Goal: Transaction & Acquisition: Purchase product/service

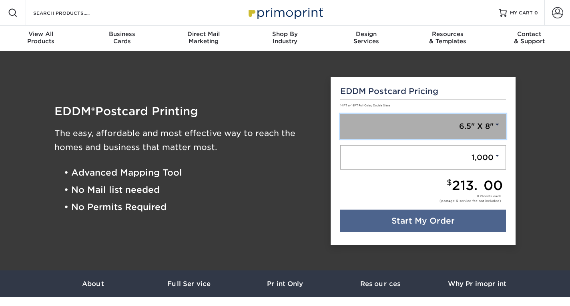
click at [468, 130] on link "6.5" X 8"" at bounding box center [423, 126] width 166 height 25
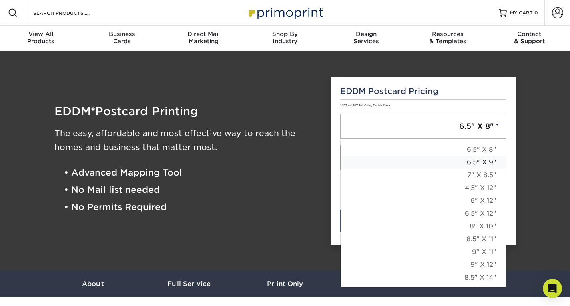
click at [482, 164] on link "6.5" X 9"" at bounding box center [422, 162] width 165 height 13
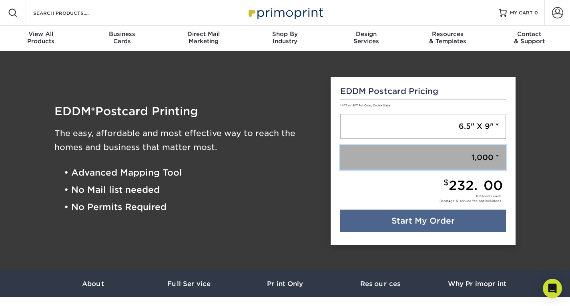
click at [481, 159] on link "1,000" at bounding box center [423, 157] width 166 height 25
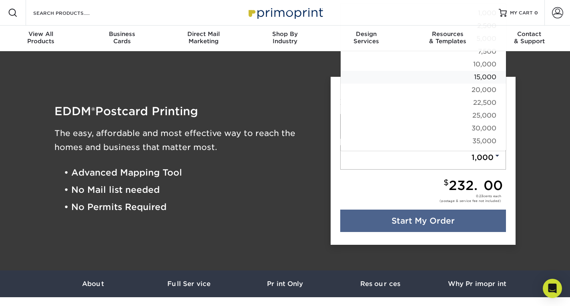
click at [487, 80] on link "15,000" at bounding box center [422, 77] width 165 height 13
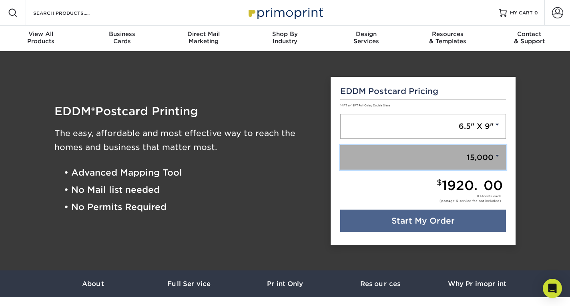
click at [463, 163] on link "15,000" at bounding box center [423, 157] width 166 height 25
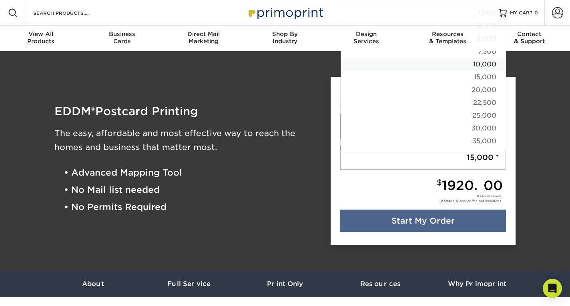
click at [482, 62] on link "10,000" at bounding box center [422, 64] width 165 height 13
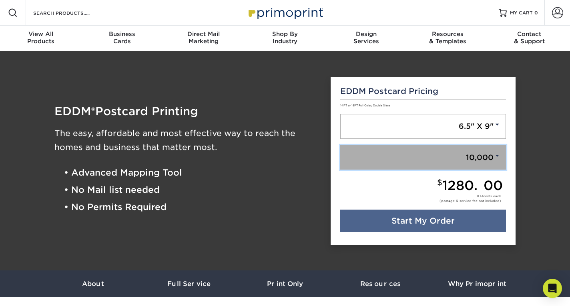
click at [486, 158] on link "10,000" at bounding box center [423, 157] width 166 height 25
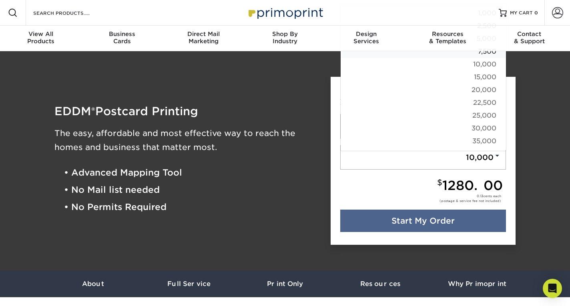
click at [485, 52] on link "7,500" at bounding box center [422, 51] width 165 height 13
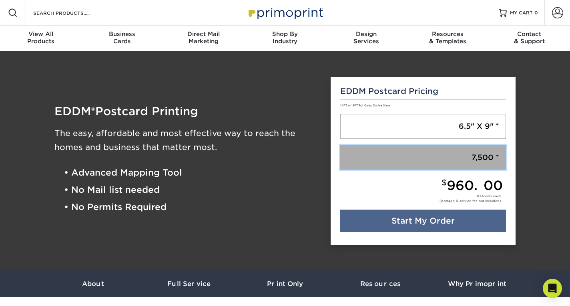
click at [494, 155] on span at bounding box center [496, 155] width 7 height 7
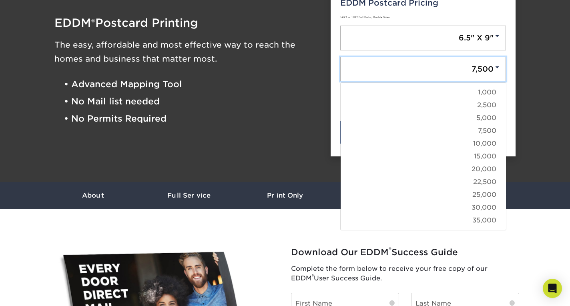
scroll to position [89, 0]
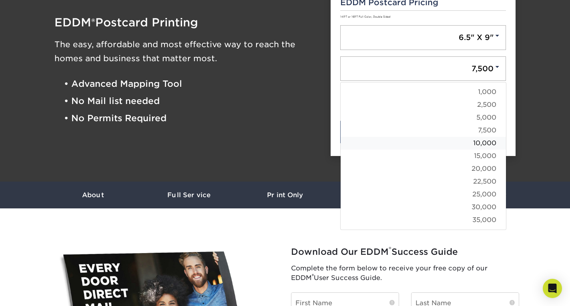
click at [483, 144] on link "10,000" at bounding box center [422, 143] width 165 height 13
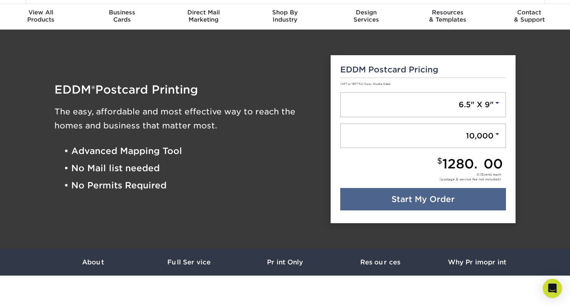
scroll to position [21, 0]
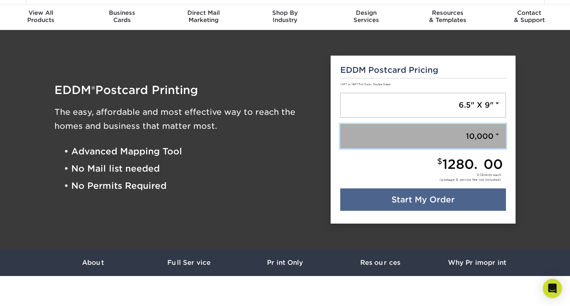
click at [470, 135] on link "10,000" at bounding box center [423, 136] width 166 height 25
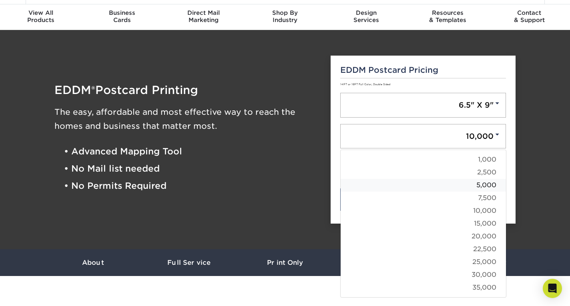
drag, startPoint x: 475, startPoint y: 182, endPoint x: 463, endPoint y: 182, distance: 11.6
click at [463, 182] on link "5,000" at bounding box center [422, 185] width 165 height 13
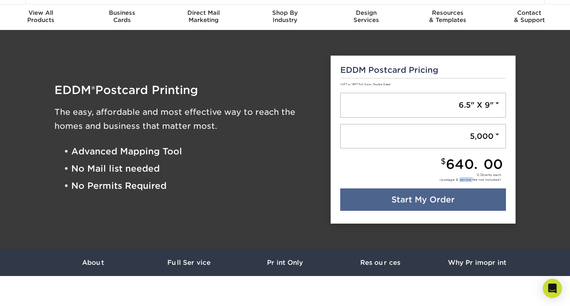
click at [463, 182] on div "0.13 cents each (postage & service fee not included)" at bounding box center [421, 180] width 163 height 16
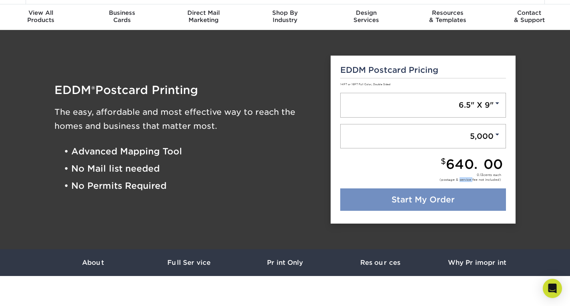
click at [438, 198] on link "Start My Order" at bounding box center [423, 199] width 166 height 22
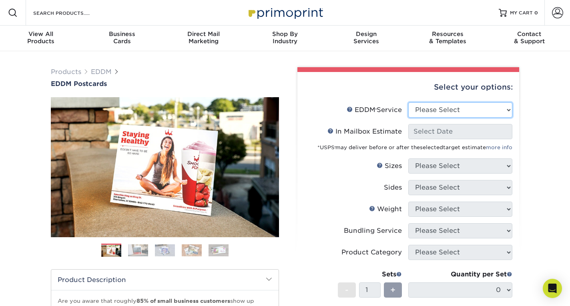
click at [453, 108] on select "Please Select Full Service Print Only" at bounding box center [460, 109] width 104 height 15
select select "full_service"
click at [408, 102] on select "Please Select Full Service Print Only" at bounding box center [460, 109] width 104 height 15
select select "-1"
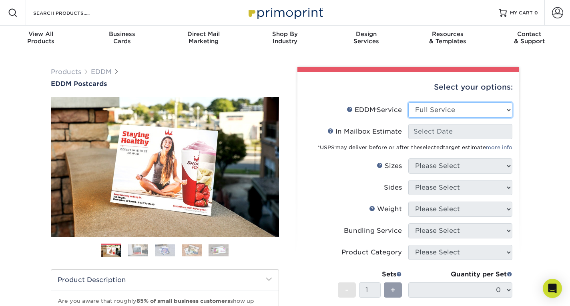
select select "-1"
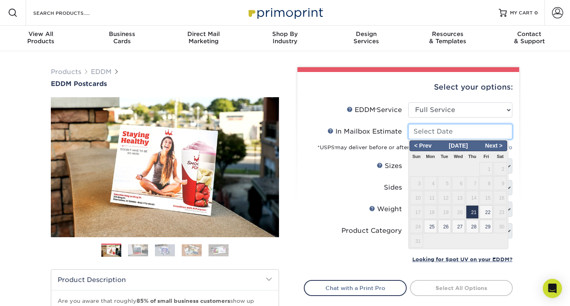
click at [451, 133] on input "In Mailbox Estimate Help In Mailbox Estimate" at bounding box center [460, 131] width 104 height 15
click at [472, 212] on span "21" at bounding box center [472, 212] width 13 height 14
type input "[DATE]"
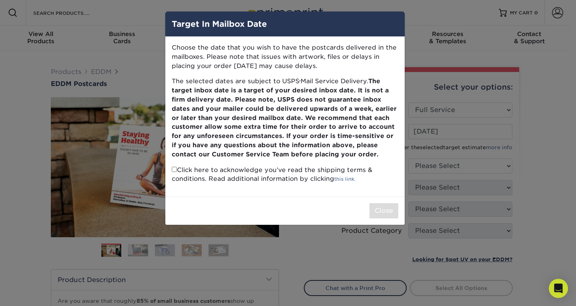
click at [280, 171] on p "Click here to acknowledge you’ve read the shipping terms & conditions. Read add…" at bounding box center [285, 175] width 226 height 18
click at [173, 168] on input "checkbox" at bounding box center [174, 169] width 5 height 5
checkbox input "true"
click at [373, 210] on button "Close" at bounding box center [383, 210] width 29 height 15
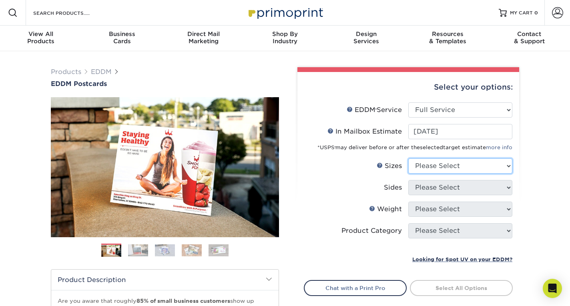
click at [494, 168] on select "Please Select 4.5" x 12" 6" x 12" 6.5" x 8" 6.5" x 9" 6.5" x 12" 7" x 8.5" 8" x…" at bounding box center [460, 165] width 104 height 15
select select "6.50x9.00"
click at [408, 158] on select "Please Select 4.5" x 12" 6" x 12" 6.5" x 8" 6.5" x 9" 6.5" x 12" 7" x 8.5" 8" x…" at bounding box center [460, 165] width 104 height 15
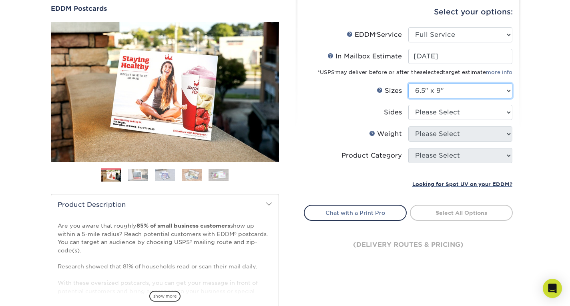
scroll to position [76, 0]
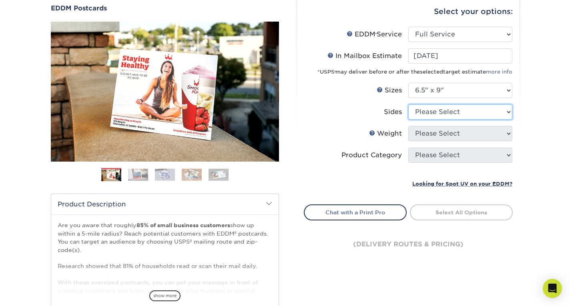
click at [496, 114] on select "Please Select Print Both Sides Print Front Only" at bounding box center [460, 111] width 104 height 15
select select "13abbda7-1d64-4f25-8bb2-c179b224825d"
click at [408, 104] on select "Please Select Print Both Sides Print Front Only" at bounding box center [460, 111] width 104 height 15
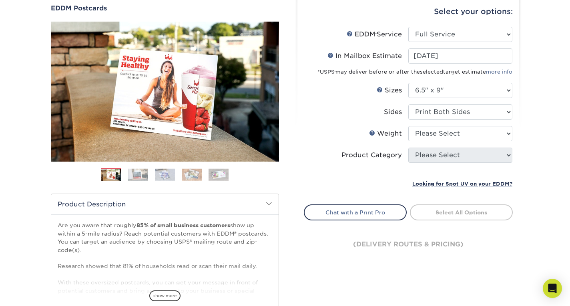
drag, startPoint x: 457, startPoint y: 137, endPoint x: 492, endPoint y: 143, distance: 35.7
click at [492, 143] on li "Weight Help Weight Please Select 16PT 14PT" at bounding box center [408, 137] width 208 height 22
click at [493, 136] on select "Please Select 16PT 14PT" at bounding box center [460, 133] width 104 height 15
select select "14PT"
click at [408, 126] on select "Please Select 16PT 14PT" at bounding box center [460, 133] width 104 height 15
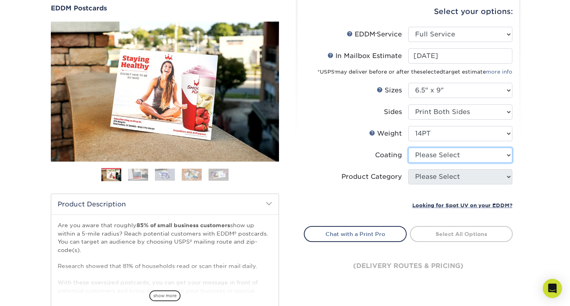
click at [468, 154] on select at bounding box center [460, 155] width 104 height 15
click at [408, 148] on select at bounding box center [460, 155] width 104 height 15
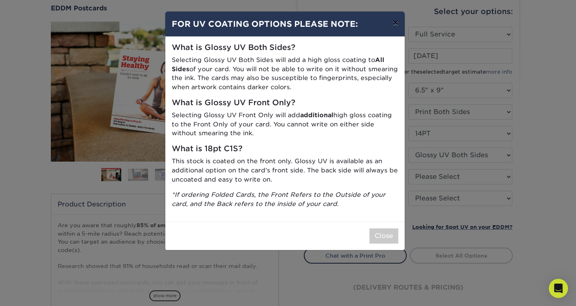
click at [398, 29] on button "×" at bounding box center [395, 23] width 18 height 22
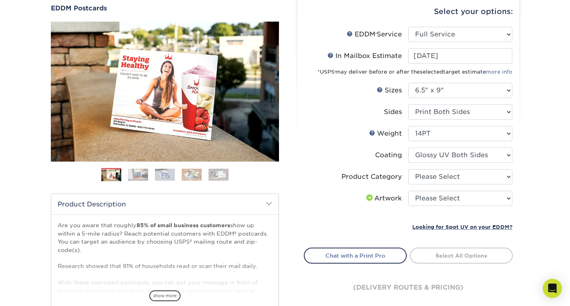
drag, startPoint x: 488, startPoint y: 159, endPoint x: 518, endPoint y: 184, distance: 38.4
click at [518, 184] on div "Select your options: EDDM Service Help EDDM ® Service Please Select Full Servic…" at bounding box center [408, 157] width 222 height 322
click at [497, 154] on select at bounding box center [460, 155] width 104 height 15
select select "121bb7b5-3b4d-429f-bd8d-bbf80e953313"
click at [408, 148] on select at bounding box center [460, 155] width 104 height 15
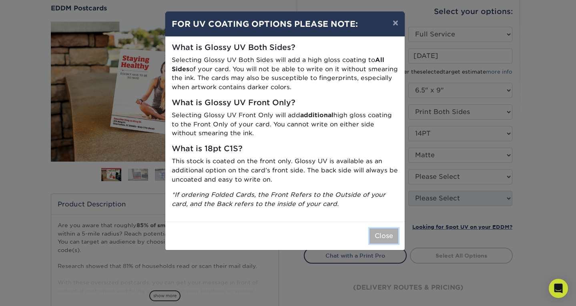
click at [381, 232] on button "Close" at bounding box center [383, 235] width 29 height 15
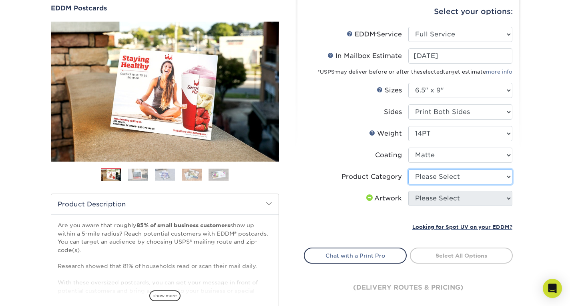
click at [470, 172] on select "Please Select Postcards" at bounding box center [460, 176] width 104 height 15
select select "9b7272e0-d6c8-4c3c-8e97-d3a1bcdab858"
click at [408, 169] on select "Please Select Postcards" at bounding box center [460, 176] width 104 height 15
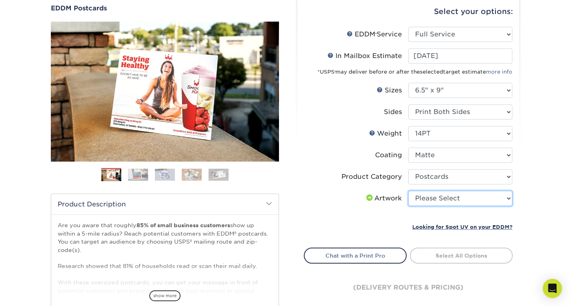
click at [448, 199] on select "Please Select I will upload files I need a design - $150" at bounding box center [460, 198] width 104 height 15
select select "upload"
click at [408, 191] on select "Please Select I will upload files I need a design - $150" at bounding box center [460, 198] width 104 height 15
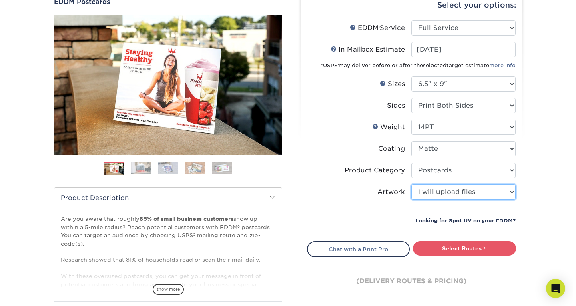
scroll to position [82, 0]
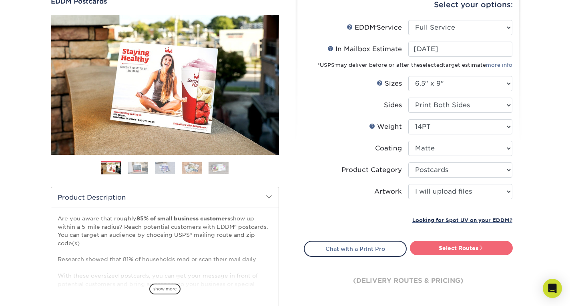
click at [467, 250] on link "Select Routes" at bounding box center [461, 248] width 103 height 14
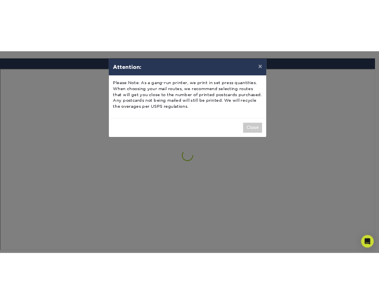
scroll to position [466, 0]
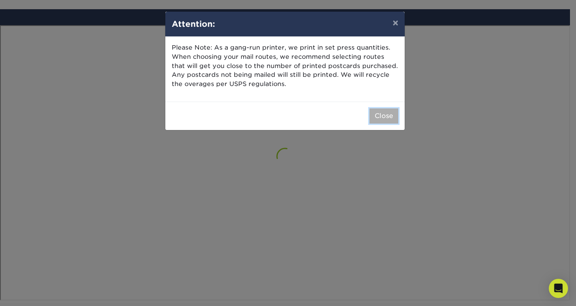
click at [384, 118] on button "Close" at bounding box center [383, 115] width 29 height 15
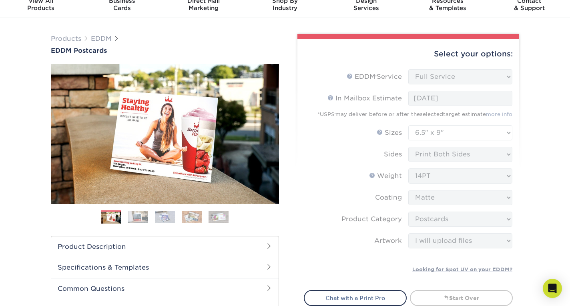
scroll to position [31, 0]
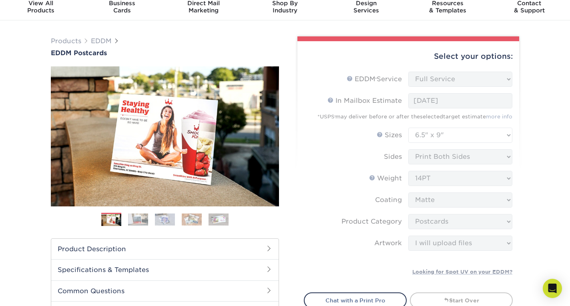
click at [140, 222] on img at bounding box center [138, 219] width 20 height 12
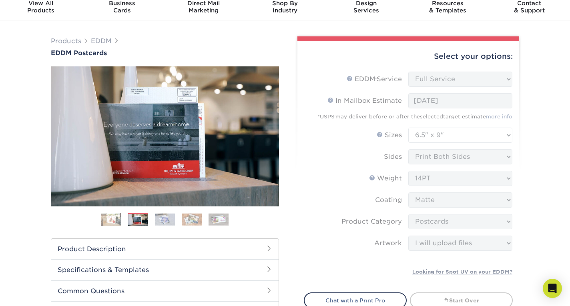
click at [168, 218] on img at bounding box center [165, 219] width 20 height 12
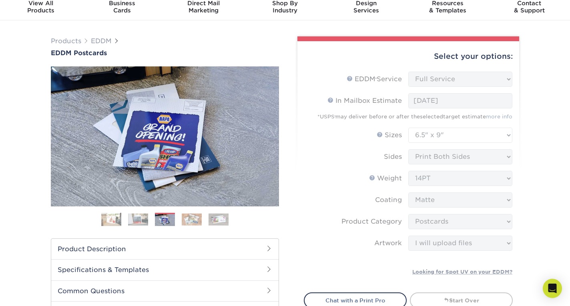
click at [188, 219] on img at bounding box center [192, 219] width 20 height 12
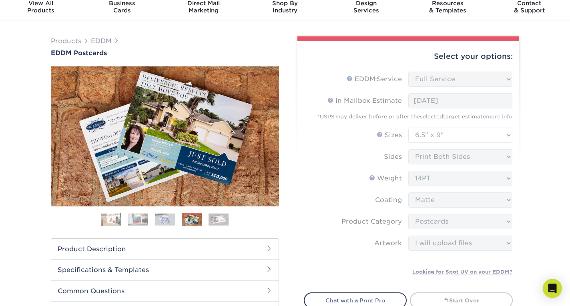
click at [218, 222] on img at bounding box center [218, 219] width 20 height 12
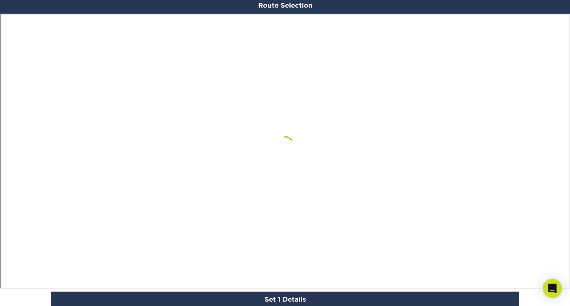
scroll to position [385, 0]
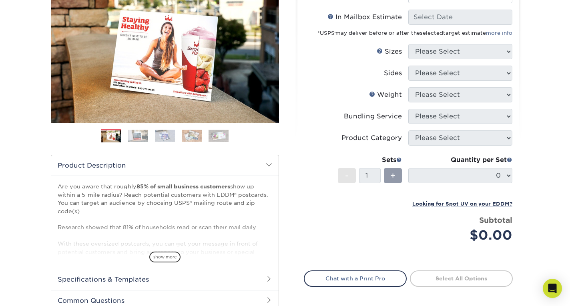
scroll to position [113, 0]
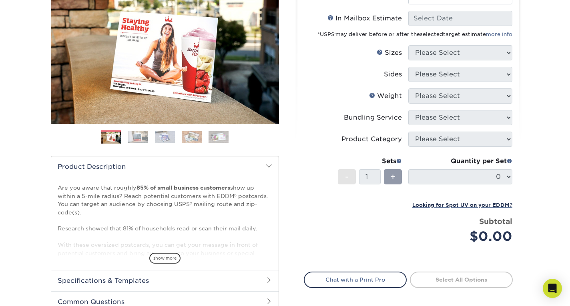
drag, startPoint x: 510, startPoint y: 171, endPoint x: 519, endPoint y: 183, distance: 14.7
click at [519, 183] on div "Select your options: EDDM Service Help EDDM ® Service Please Select Full Servic…" at bounding box center [405, 148] width 240 height 389
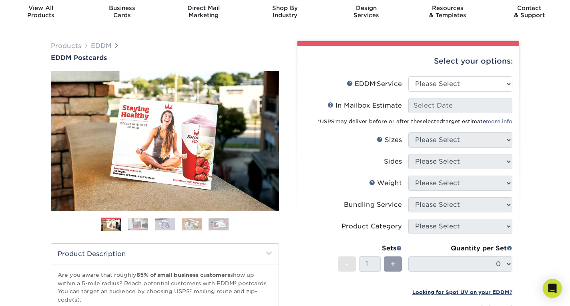
scroll to position [25, 0]
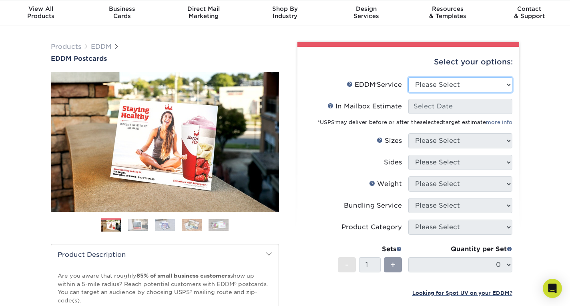
click at [490, 81] on select "Please Select Full Service Print Only" at bounding box center [460, 84] width 104 height 15
select select "full_service"
click at [408, 77] on select "Please Select Full Service Print Only" at bounding box center [460, 84] width 104 height 15
select select "-1"
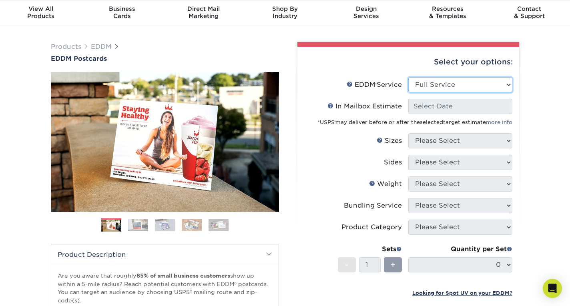
select select "-1"
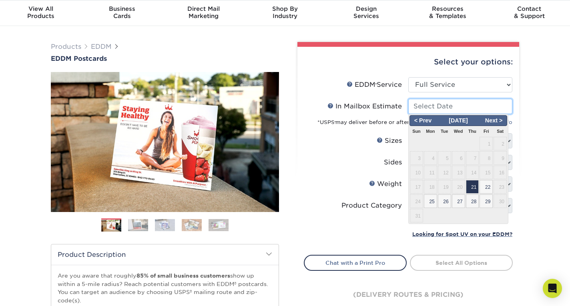
click at [469, 107] on input "In Mailbox Estimate Help In Mailbox Estimate" at bounding box center [460, 106] width 104 height 15
click at [472, 184] on span "21" at bounding box center [472, 187] width 13 height 14
type input "[DATE]"
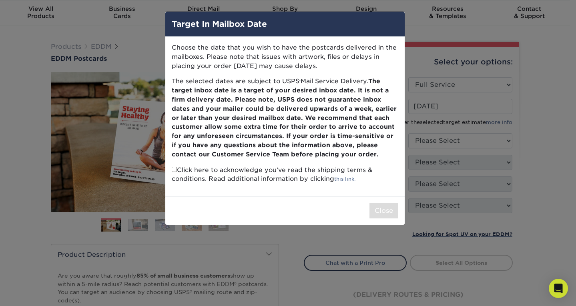
click at [226, 169] on p "Click here to acknowledge you’ve read the shipping terms & conditions. Read add…" at bounding box center [285, 175] width 226 height 18
click at [173, 168] on input "checkbox" at bounding box center [174, 169] width 5 height 5
checkbox input "true"
click at [373, 208] on button "Close" at bounding box center [383, 210] width 29 height 15
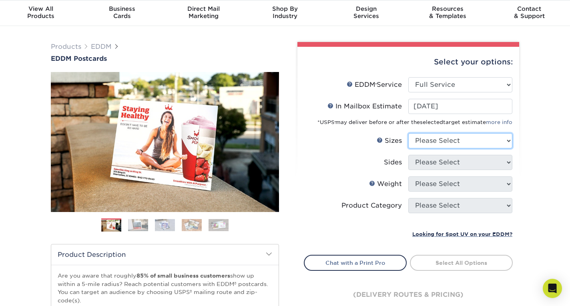
click at [479, 137] on select "Please Select 4.5" x 12" 6" x 12" 6.5" x 8" 6.5" x 9" 6.5" x 12" 7" x 8.5" 8" x…" at bounding box center [460, 140] width 104 height 15
select select "6.50x9.00"
click at [408, 133] on select "Please Select 4.5" x 12" 6" x 12" 6.5" x 8" 6.5" x 9" 6.5" x 12" 7" x 8.5" 8" x…" at bounding box center [460, 140] width 104 height 15
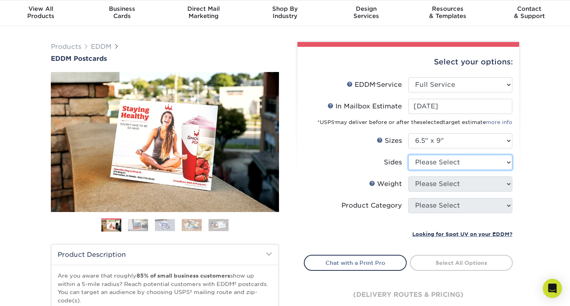
click at [481, 157] on select "Please Select Print Both Sides Print Front Only" at bounding box center [460, 162] width 104 height 15
select select "13abbda7-1d64-4f25-8bb2-c179b224825d"
click at [408, 155] on select "Please Select Print Both Sides Print Front Only" at bounding box center [460, 162] width 104 height 15
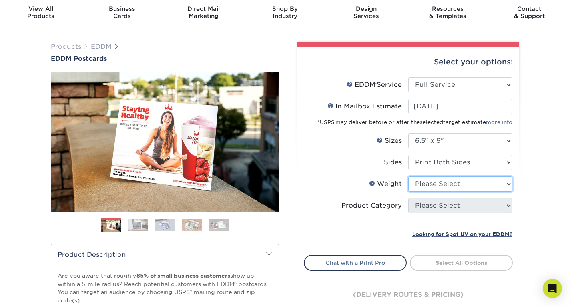
click at [460, 186] on select "Please Select 16PT 14PT" at bounding box center [460, 183] width 104 height 15
select select "14PT"
click at [408, 176] on select "Please Select 16PT 14PT" at bounding box center [460, 183] width 104 height 15
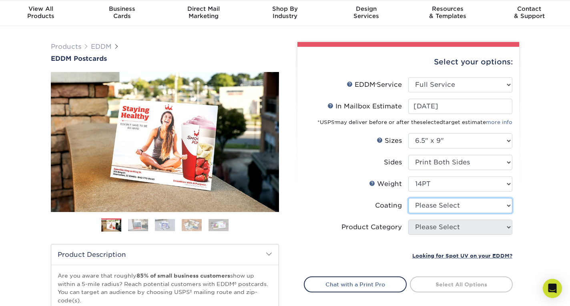
click at [454, 205] on select at bounding box center [460, 205] width 104 height 15
select select "121bb7b5-3b4d-429f-bd8d-bbf80e953313"
click at [408, 198] on select at bounding box center [460, 205] width 104 height 15
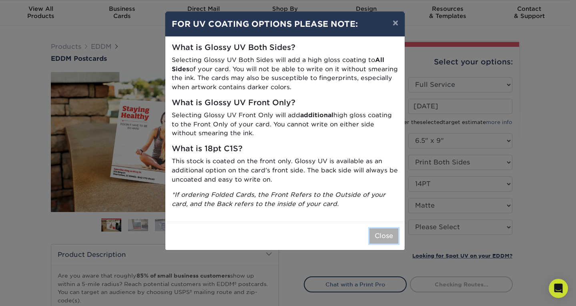
click at [387, 240] on button "Close" at bounding box center [383, 235] width 29 height 15
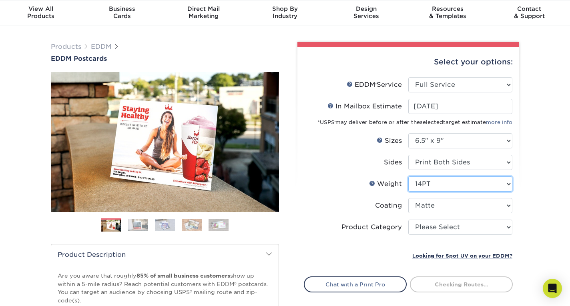
click at [460, 181] on select "Please Select 16PT 14PT" at bounding box center [460, 183] width 104 height 15
select select "16PT"
click at [408, 176] on select "Please Select 16PT 14PT" at bounding box center [460, 183] width 104 height 15
select select "-1"
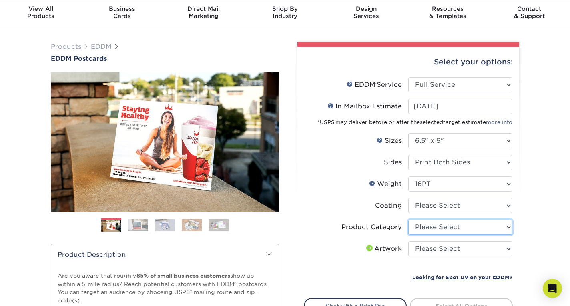
click at [439, 229] on select "Please Select Postcards" at bounding box center [460, 227] width 104 height 15
select select "9b7272e0-d6c8-4c3c-8e97-d3a1bcdab858"
click at [408, 220] on select "Please Select Postcards" at bounding box center [460, 227] width 104 height 15
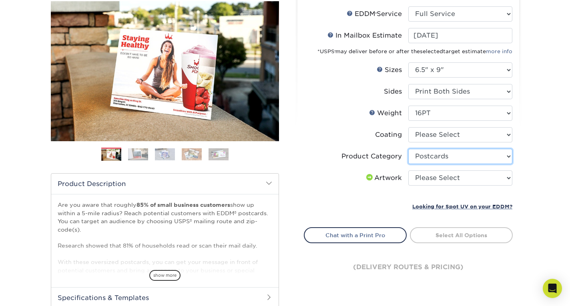
scroll to position [96, 0]
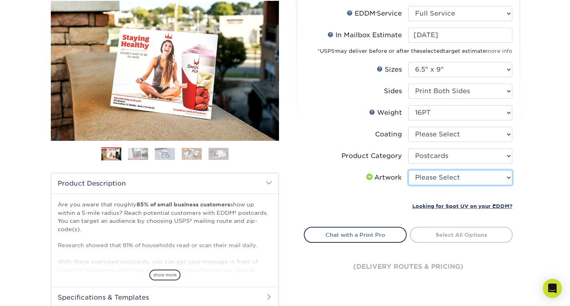
click at [472, 172] on select "Please Select I will upload files I need a design - $150" at bounding box center [460, 177] width 104 height 15
select select "upload"
click at [408, 170] on select "Please Select I will upload files I need a design - $150" at bounding box center [460, 177] width 104 height 15
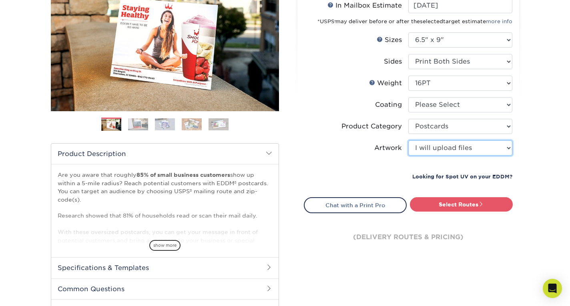
scroll to position [126, 0]
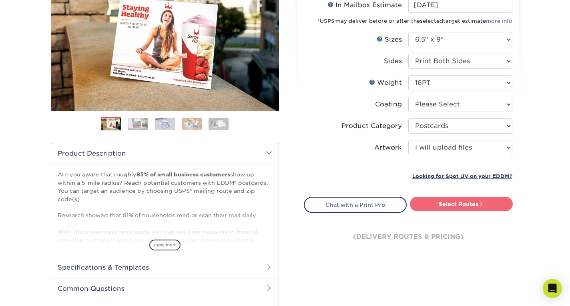
click at [470, 202] on link "Select Routes" at bounding box center [461, 204] width 103 height 14
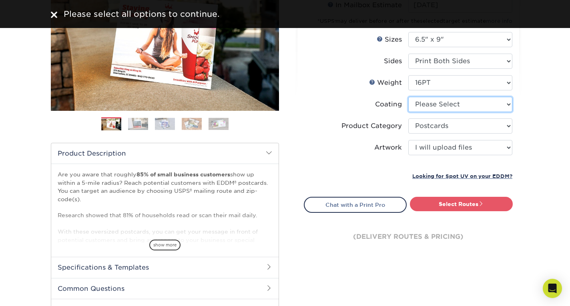
click at [463, 102] on select at bounding box center [460, 104] width 104 height 15
select select "121bb7b5-3b4d-429f-bd8d-bbf80e953313"
click at [408, 97] on select at bounding box center [460, 104] width 104 height 15
select select "-1"
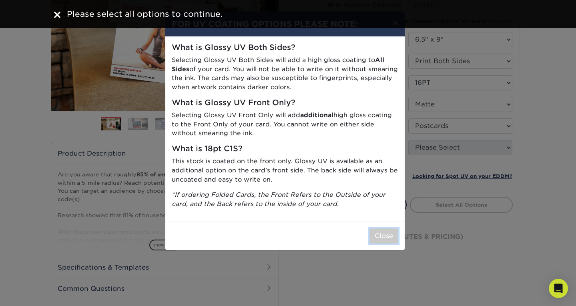
drag, startPoint x: 380, startPoint y: 240, endPoint x: 387, endPoint y: 234, distance: 9.1
click at [387, 234] on button "Close" at bounding box center [383, 235] width 29 height 15
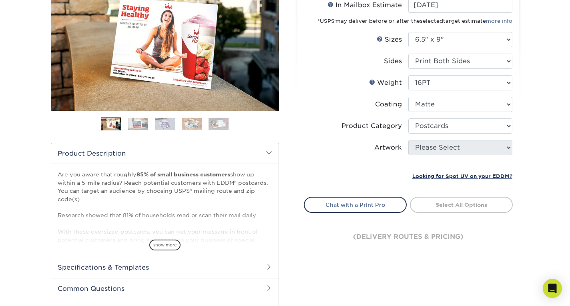
click at [387, 234] on div "(delivery routes & pricing)" at bounding box center [408, 237] width 209 height 48
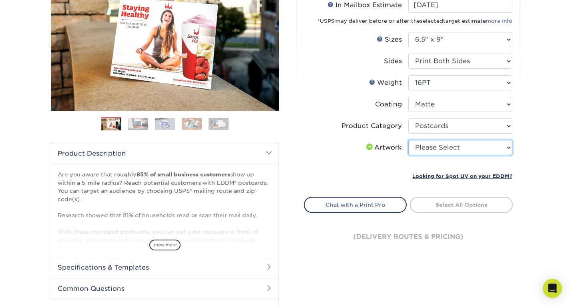
click at [449, 151] on select "Please Select I will upload files I need a design - $150" at bounding box center [460, 147] width 104 height 15
select select "upload"
click at [408, 140] on select "Please Select I will upload files I need a design - $150" at bounding box center [460, 147] width 104 height 15
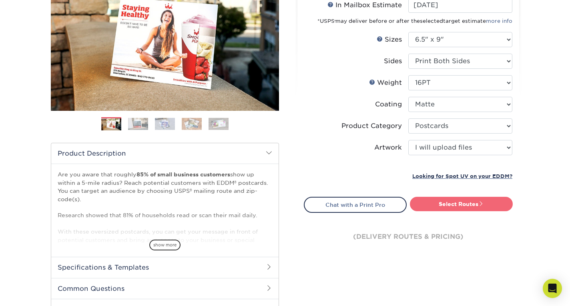
click at [447, 204] on link "Select Routes" at bounding box center [461, 204] width 103 height 14
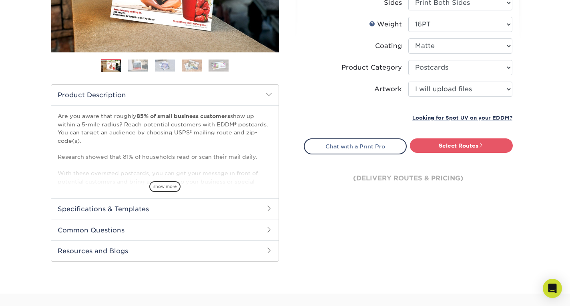
scroll to position [184, 0]
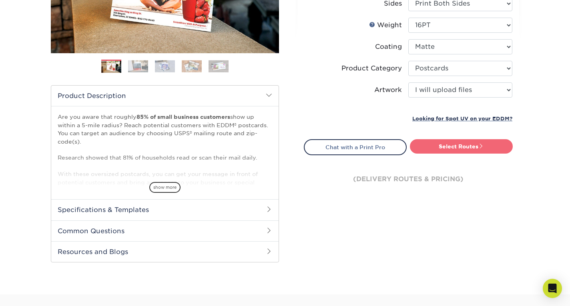
click at [477, 143] on link "Select Routes" at bounding box center [461, 146] width 103 height 14
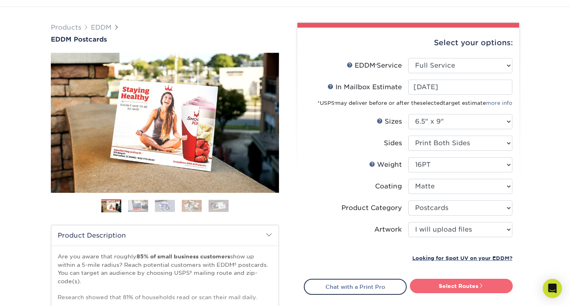
scroll to position [44, 0]
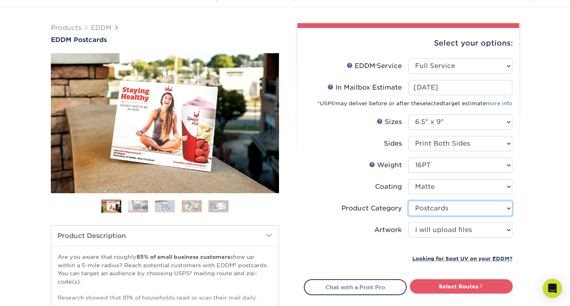
click at [456, 210] on select "Please Select Postcards" at bounding box center [460, 208] width 104 height 15
click at [408, 201] on select "Please Select Postcards" at bounding box center [460, 208] width 104 height 15
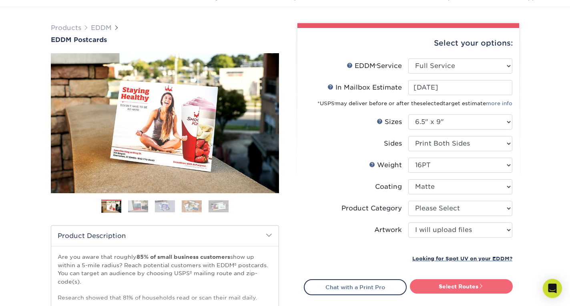
click at [446, 285] on link "Select Routes" at bounding box center [461, 286] width 103 height 14
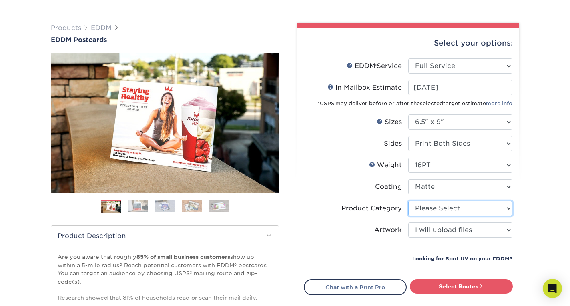
click at [471, 206] on select "Please Select Postcards" at bounding box center [460, 208] width 104 height 15
select select "9b7272e0-d6c8-4c3c-8e97-d3a1bcdab858"
click at [408, 201] on select "Please Select Postcards" at bounding box center [460, 208] width 104 height 15
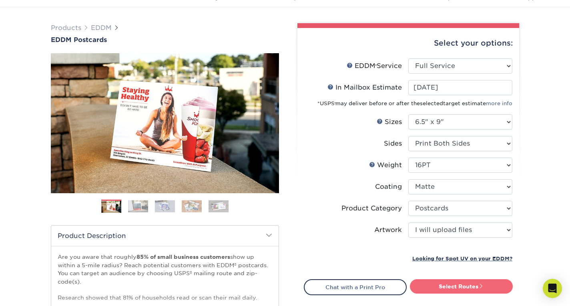
click at [459, 291] on link "Select Routes" at bounding box center [461, 286] width 103 height 14
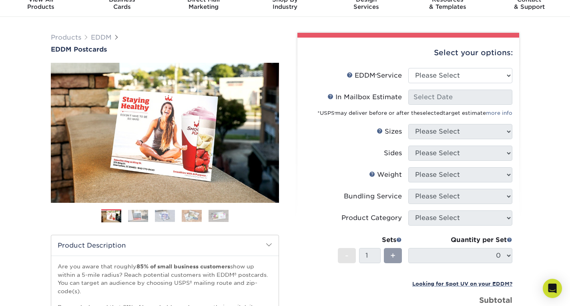
scroll to position [36, 0]
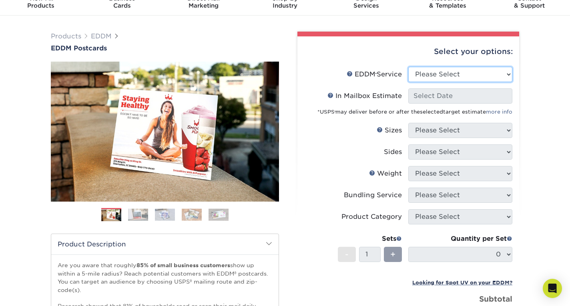
click at [457, 99] on ul "EDDM Service Help EDDM ® Service Please Select Full Service Print Only In Mailb…" at bounding box center [408, 200] width 209 height 267
select select "full_service"
drag, startPoint x: 472, startPoint y: 77, endPoint x: 457, endPoint y: 99, distance: 26.2
click at [408, 67] on select "Please Select Full Service Print Only" at bounding box center [460, 74] width 104 height 15
select select "-1"
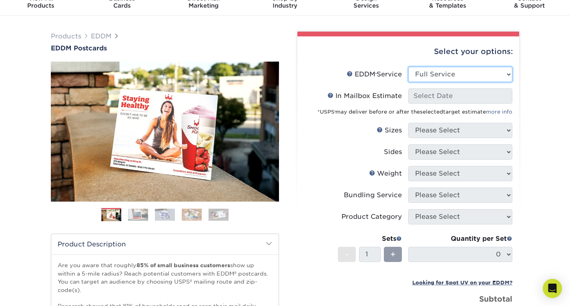
select select "-1"
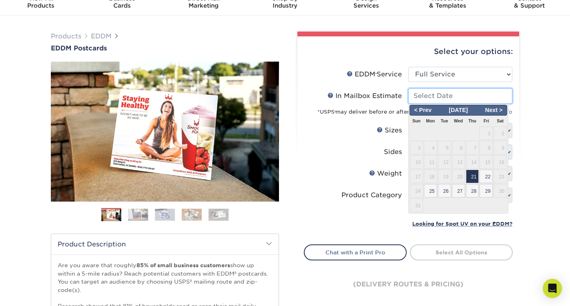
click at [458, 97] on input "In Mailbox Estimate Help In Mailbox Estimate" at bounding box center [460, 95] width 104 height 15
click at [470, 180] on span "21" at bounding box center [472, 177] width 13 height 14
type input "[DATE]"
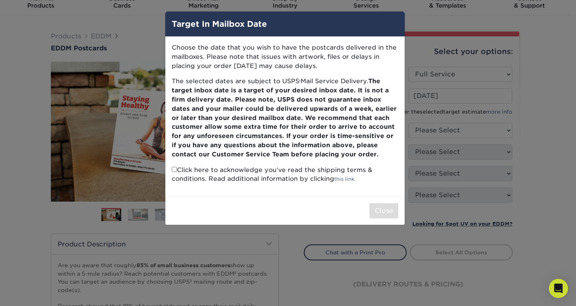
click at [174, 169] on input "checkbox" at bounding box center [174, 169] width 5 height 5
checkbox input "true"
click at [385, 209] on button "Close" at bounding box center [383, 210] width 29 height 15
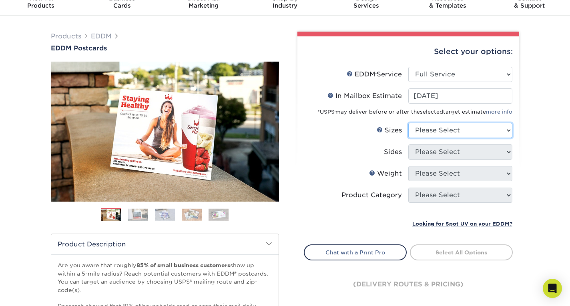
click at [466, 132] on select "Please Select 4.5" x 12" 6" x 12" 6.5" x 8" 6.5" x 9" 6.5" x 12" 7" x 8.5" 8" x…" at bounding box center [460, 130] width 104 height 15
select select "6.50x9.00"
click at [408, 123] on select "Please Select 4.5" x 12" 6" x 12" 6.5" x 8" 6.5" x 9" 6.5" x 12" 7" x 8.5" 8" x…" at bounding box center [460, 130] width 104 height 15
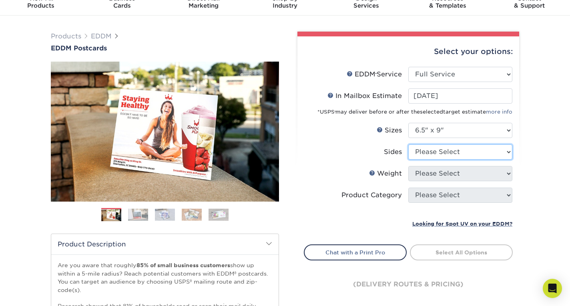
click at [462, 154] on select "Please Select Print Both Sides Print Front Only" at bounding box center [460, 151] width 104 height 15
select select "13abbda7-1d64-4f25-8bb2-c179b224825d"
click at [408, 144] on select "Please Select Print Both Sides Print Front Only" at bounding box center [460, 151] width 104 height 15
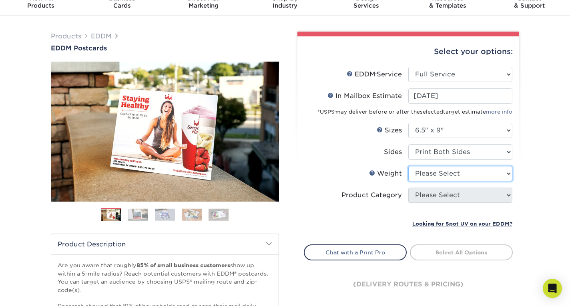
click at [458, 177] on select "Please Select 16PT 14PT" at bounding box center [460, 173] width 104 height 15
select select "16PT"
click at [408, 166] on select "Please Select 16PT 14PT" at bounding box center [460, 173] width 104 height 15
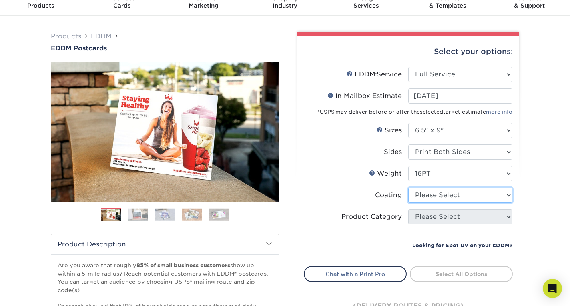
click at [450, 198] on select at bounding box center [460, 195] width 104 height 15
select select "121bb7b5-3b4d-429f-bd8d-bbf80e953313"
click at [408, 188] on select at bounding box center [460, 195] width 104 height 15
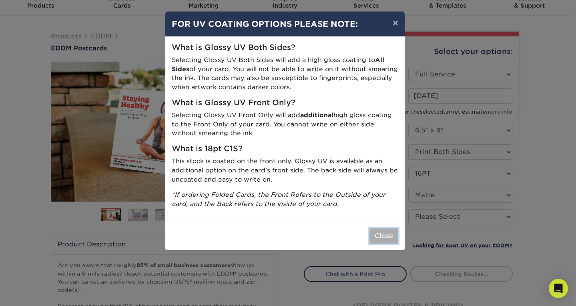
click at [378, 240] on button "Close" at bounding box center [383, 235] width 29 height 15
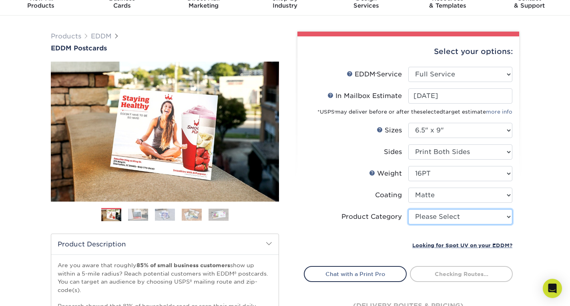
click at [424, 213] on select "Please Select Postcards" at bounding box center [460, 216] width 104 height 15
select select "9b7272e0-d6c8-4c3c-8e97-d3a1bcdab858"
click at [408, 209] on select "Please Select Postcards" at bounding box center [460, 216] width 104 height 15
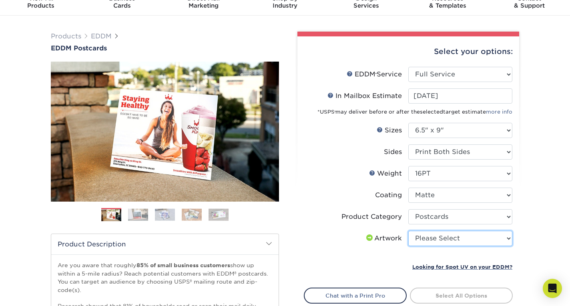
click at [428, 238] on select "Please Select I will upload files I need a design - $150" at bounding box center [460, 238] width 104 height 15
select select "upload"
click at [408, 231] on select "Please Select I will upload files I need a design - $150" at bounding box center [460, 238] width 104 height 15
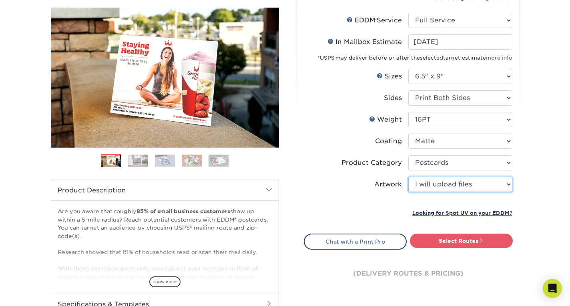
scroll to position [90, 0]
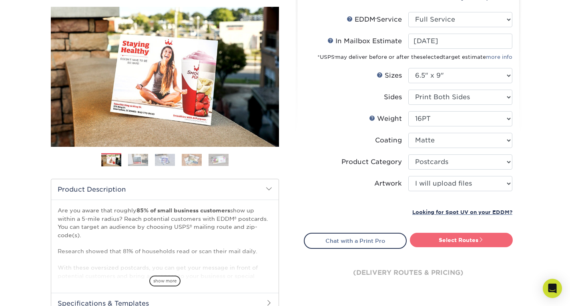
click at [483, 239] on span at bounding box center [481, 240] width 6 height 6
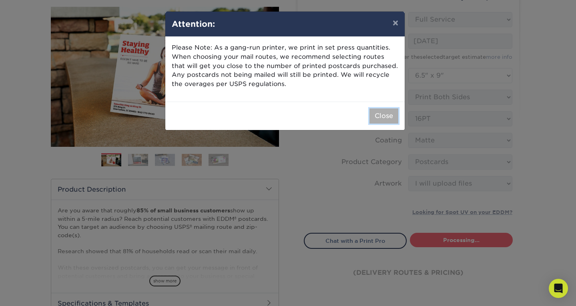
click at [377, 114] on button "Close" at bounding box center [383, 115] width 29 height 15
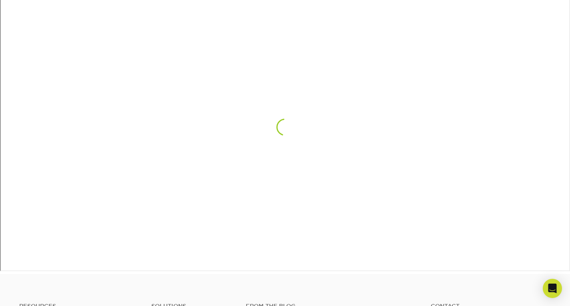
scroll to position [495, 0]
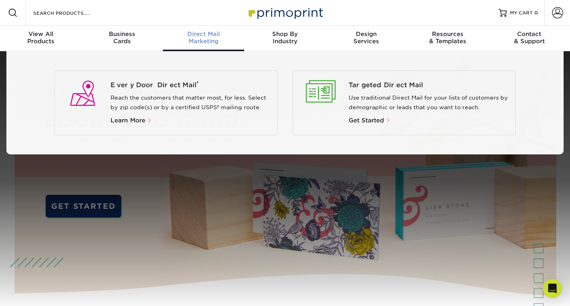
click at [195, 35] on span "Direct Mail" at bounding box center [203, 33] width 81 height 7
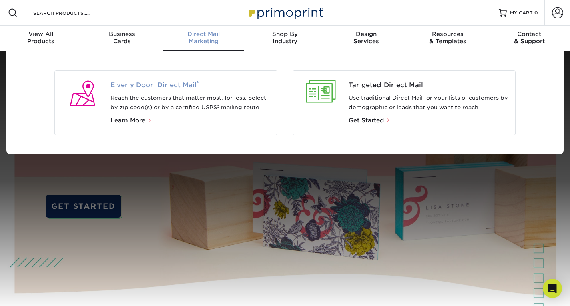
click at [133, 86] on span "Every Door Direct Mail ®" at bounding box center [190, 85] width 160 height 10
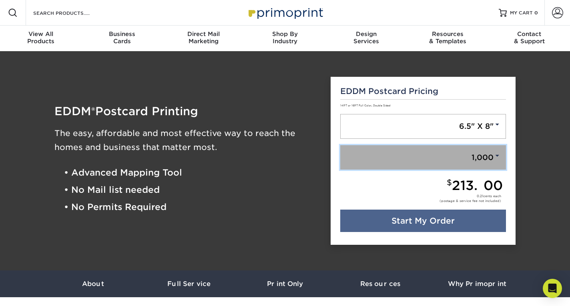
click at [477, 158] on link "1,000" at bounding box center [423, 157] width 166 height 25
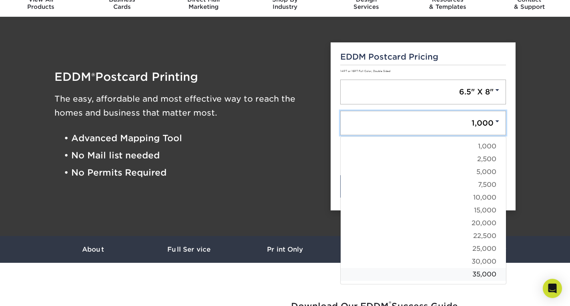
scroll to position [35, 0]
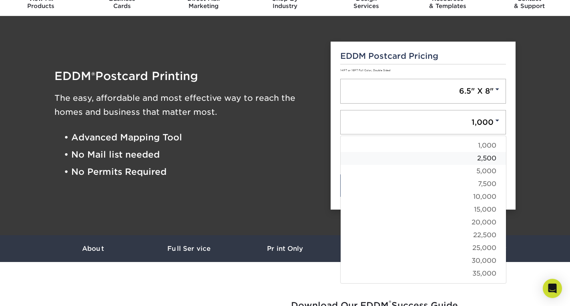
click at [488, 162] on link "2,500" at bounding box center [422, 158] width 165 height 13
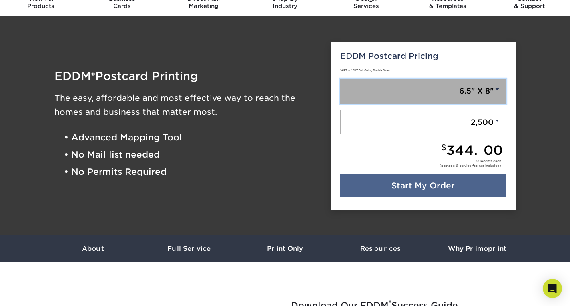
click at [485, 86] on link "6.5" X 8"" at bounding box center [423, 91] width 166 height 25
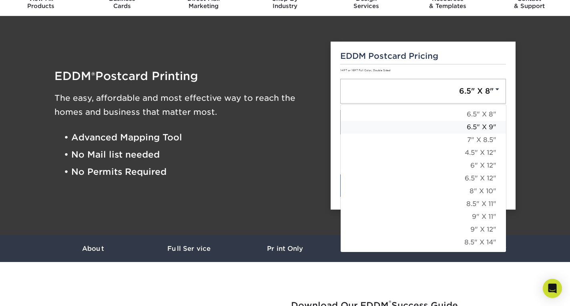
click at [487, 127] on link "6.5" X 9"" at bounding box center [422, 127] width 165 height 13
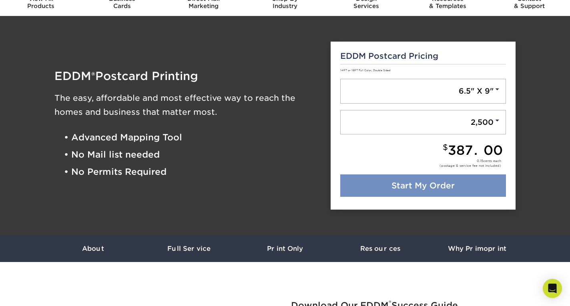
click at [458, 182] on link "Start My Order" at bounding box center [423, 185] width 166 height 22
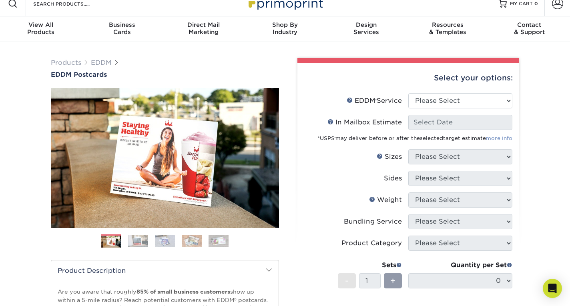
scroll to position [10, 0]
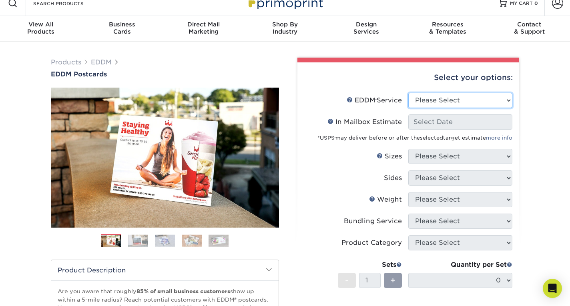
click at [487, 98] on select "Please Select Full Service Print Only" at bounding box center [460, 100] width 104 height 15
select select "full_service"
click at [408, 93] on select "Please Select Full Service Print Only" at bounding box center [460, 100] width 104 height 15
select select "-1"
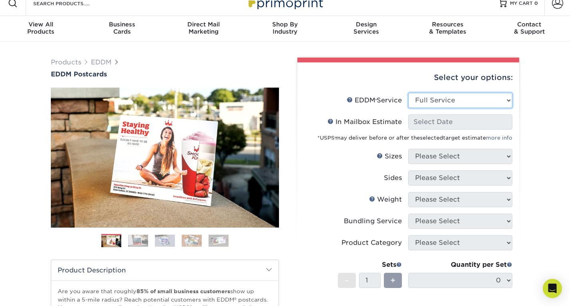
select select "-1"
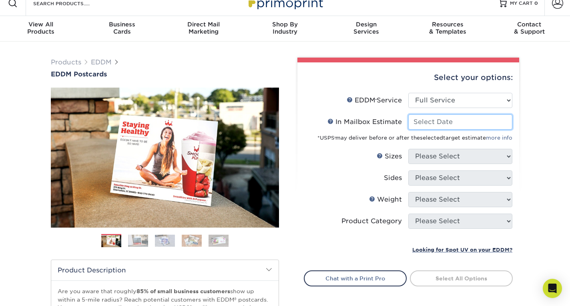
click at [462, 125] on input "In Mailbox Estimate Help In Mailbox Estimate" at bounding box center [460, 121] width 104 height 15
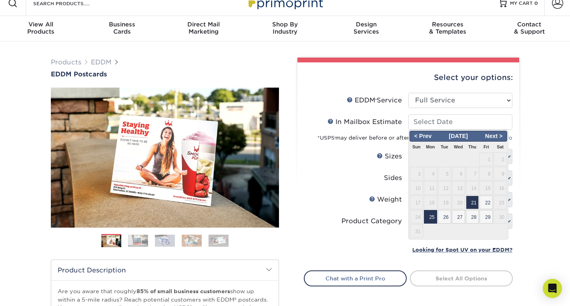
click at [432, 216] on span "25" at bounding box center [430, 217] width 13 height 14
type input "2025-08-25"
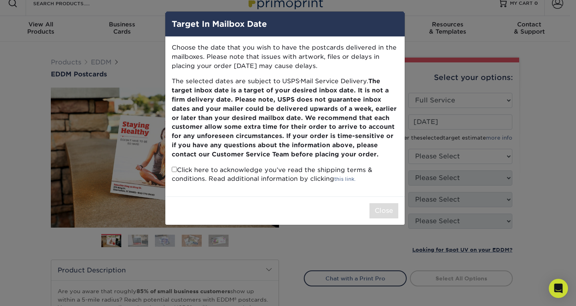
click at [174, 169] on input "checkbox" at bounding box center [174, 169] width 5 height 5
checkbox input "true"
click at [387, 210] on button "Close" at bounding box center [383, 210] width 29 height 15
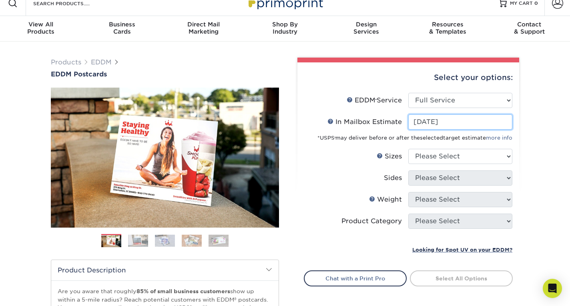
click at [460, 125] on input "2025-08-25" at bounding box center [460, 121] width 104 height 15
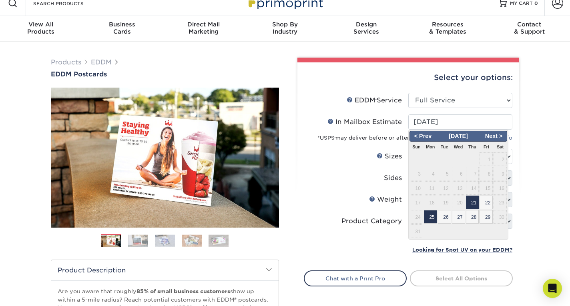
click at [472, 203] on span "21" at bounding box center [472, 203] width 13 height 14
type input "[DATE]"
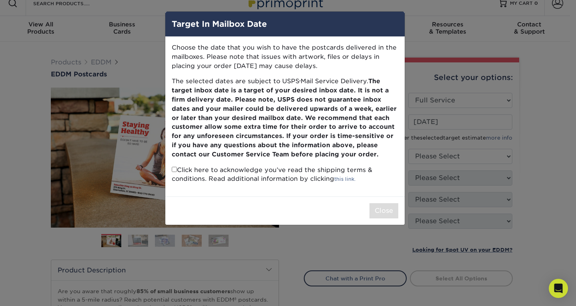
click at [174, 170] on input "checkbox" at bounding box center [174, 169] width 5 height 5
checkbox input "true"
click at [389, 214] on button "Close" at bounding box center [383, 210] width 29 height 15
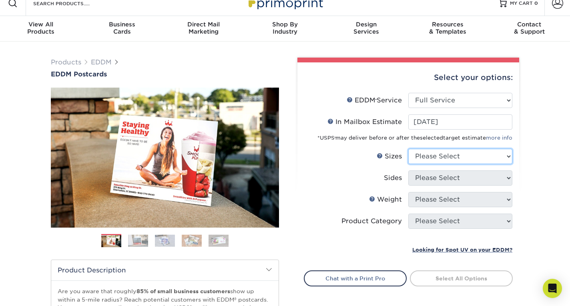
click at [458, 157] on select "Please Select 4.5" x 12" 6" x 12" 6.5" x 8" 6.5" x 9" 6.5" x 12" 7" x 8.5" 8" x…" at bounding box center [460, 156] width 104 height 15
select select "6.50x9.00"
click at [408, 149] on select "Please Select 4.5" x 12" 6" x 12" 6.5" x 8" 6.5" x 9" 6.5" x 12" 7" x 8.5" 8" x…" at bounding box center [460, 156] width 104 height 15
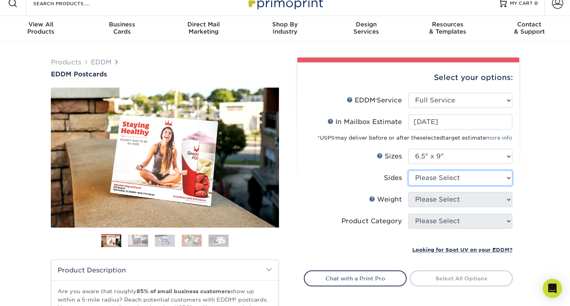
click at [480, 179] on select "Please Select Print Both Sides Print Front Only" at bounding box center [460, 177] width 104 height 15
select select "13abbda7-1d64-4f25-8bb2-c179b224825d"
click at [408, 170] on select "Please Select Print Both Sides Print Front Only" at bounding box center [460, 177] width 104 height 15
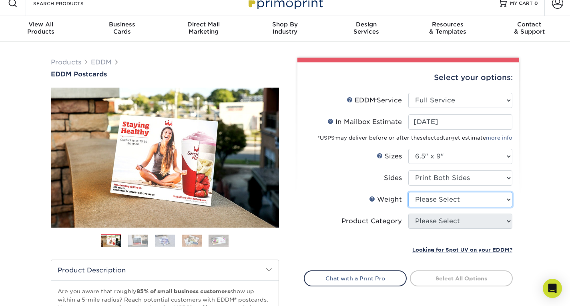
click at [474, 199] on select "Please Select 16PT 14PT" at bounding box center [460, 199] width 104 height 15
select select "14PT"
click at [408, 192] on select "Please Select 16PT 14PT" at bounding box center [460, 199] width 104 height 15
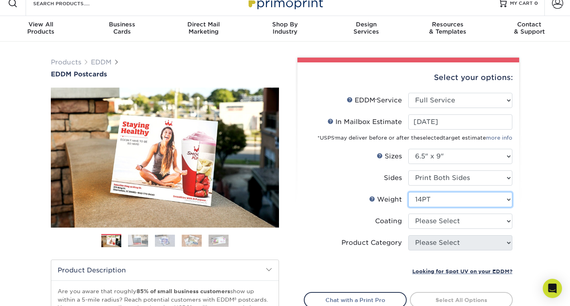
click at [462, 204] on select "Please Select 16PT 14PT" at bounding box center [460, 199] width 104 height 15
click at [522, 217] on div "Select your options: EDDM Service Help EDDM ® Service Please Select Full Servic…" at bounding box center [405, 252] width 240 height 389
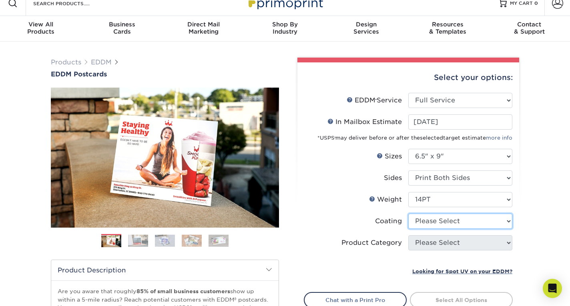
click at [498, 220] on select at bounding box center [460, 221] width 104 height 15
select select "121bb7b5-3b4d-429f-bd8d-bbf80e953313"
click at [408, 214] on select at bounding box center [460, 221] width 104 height 15
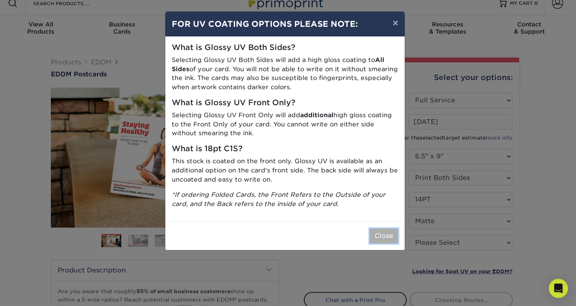
click at [380, 235] on button "Close" at bounding box center [383, 235] width 29 height 15
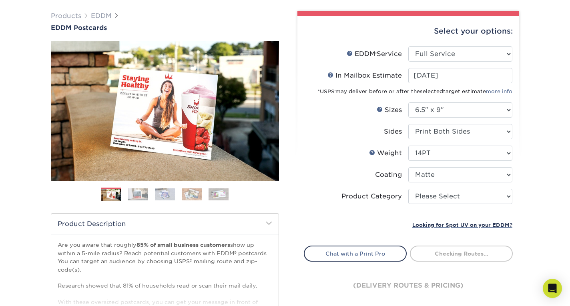
scroll to position [56, 0]
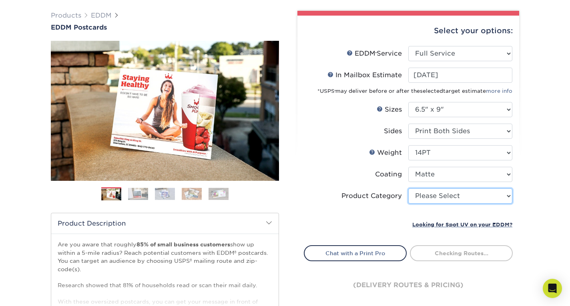
click at [476, 196] on select "Please Select Postcards" at bounding box center [460, 195] width 104 height 15
select select "9b7272e0-d6c8-4c3c-8e97-d3a1bcdab858"
click at [408, 188] on select "Please Select Postcards" at bounding box center [460, 195] width 104 height 15
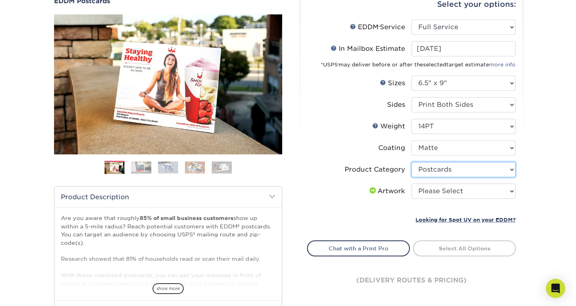
scroll to position [85, 0]
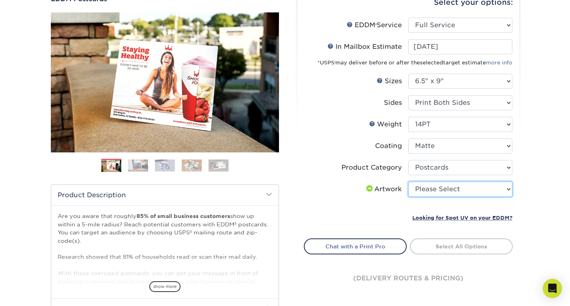
click at [475, 184] on select "Please Select I will upload files I need a design - $150" at bounding box center [460, 189] width 104 height 15
select select "upload"
click at [408, 182] on select "Please Select I will upload files I need a design - $150" at bounding box center [460, 189] width 104 height 15
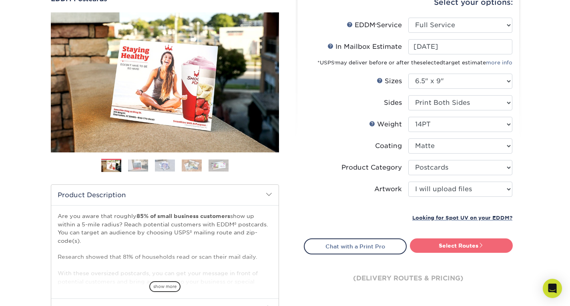
click at [450, 246] on link "Select Routes" at bounding box center [461, 245] width 103 height 14
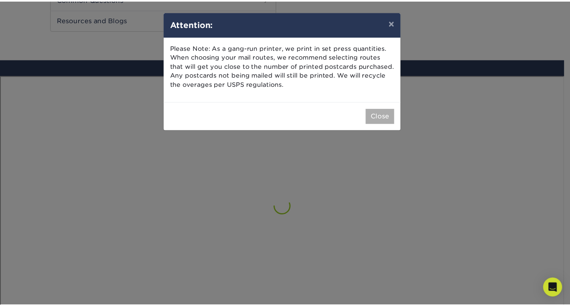
scroll to position [466, 0]
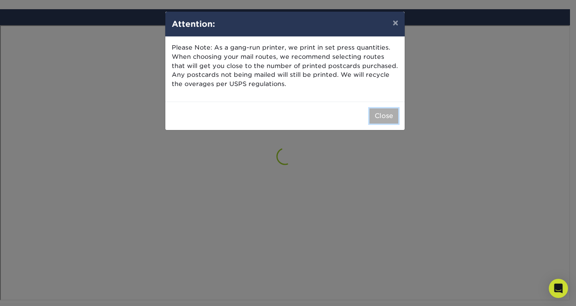
click at [378, 118] on button "Close" at bounding box center [383, 115] width 29 height 15
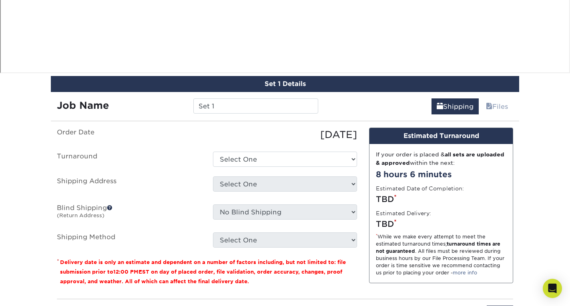
scroll to position [701, 0]
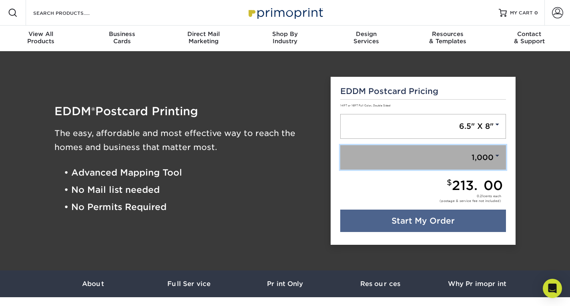
click at [464, 153] on link "1,000" at bounding box center [423, 157] width 166 height 25
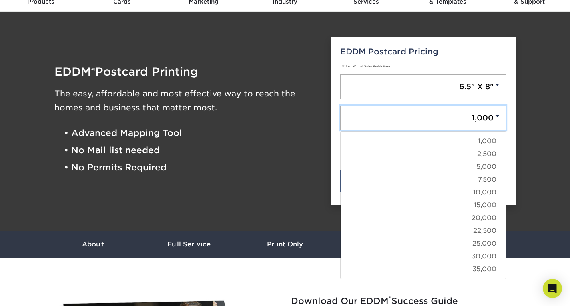
scroll to position [40, 0]
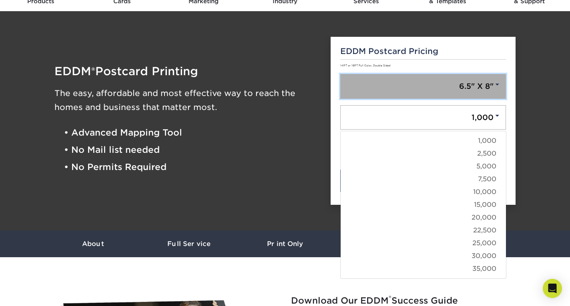
click at [497, 91] on link "6.5" X 8"" at bounding box center [423, 86] width 166 height 25
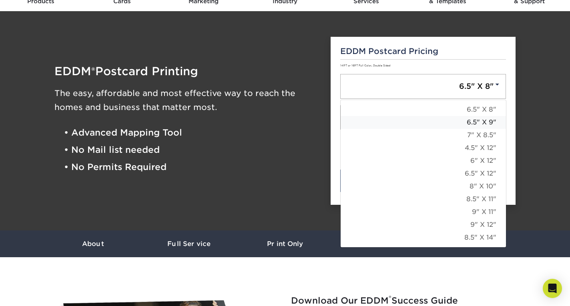
click at [481, 123] on link "6.5" X 9"" at bounding box center [422, 122] width 165 height 13
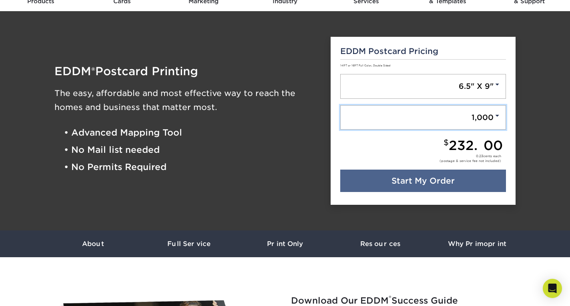
click at [481, 123] on link "1,000" at bounding box center [423, 117] width 166 height 25
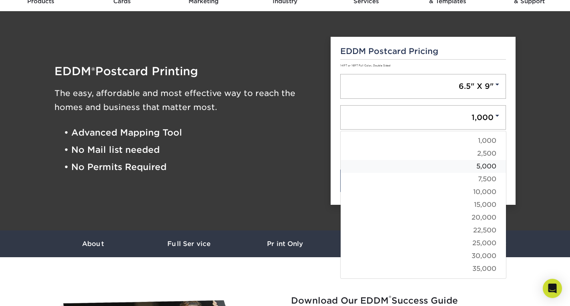
click at [485, 168] on link "5,000" at bounding box center [422, 166] width 165 height 13
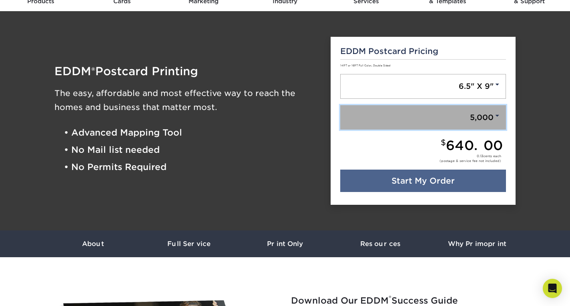
click at [489, 125] on link "5,000" at bounding box center [423, 117] width 166 height 25
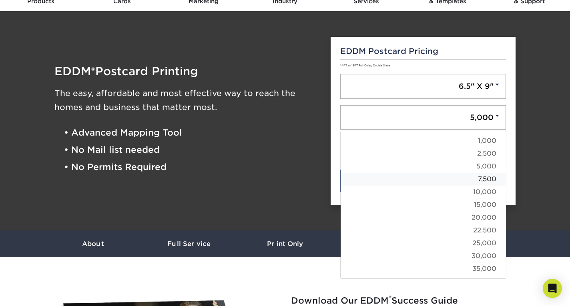
click at [480, 174] on link "7,500" at bounding box center [422, 179] width 165 height 13
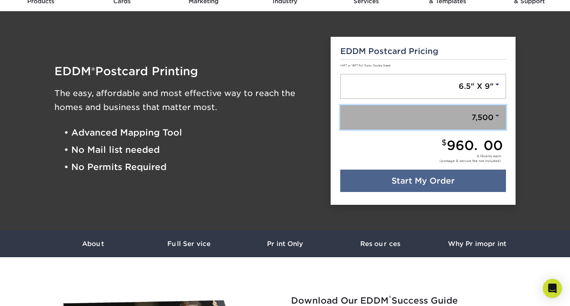
click at [494, 107] on link "7,500" at bounding box center [423, 117] width 166 height 25
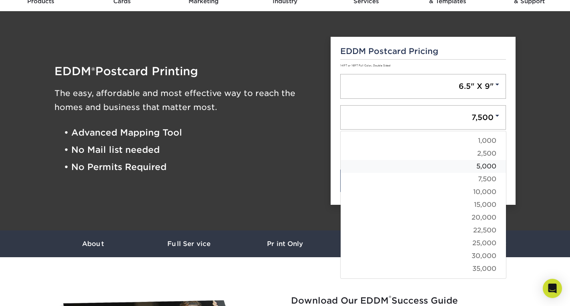
click at [489, 164] on link "5,000" at bounding box center [422, 166] width 165 height 13
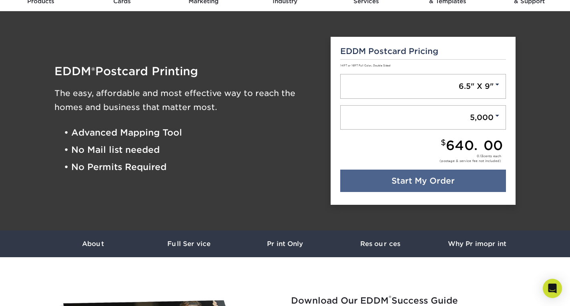
click at [490, 136] on div "EDDM Postcard Pricing 14PT or 16PT Full Color, Double Sided 6.5" X 9" 6.5" X 8"…" at bounding box center [422, 121] width 185 height 168
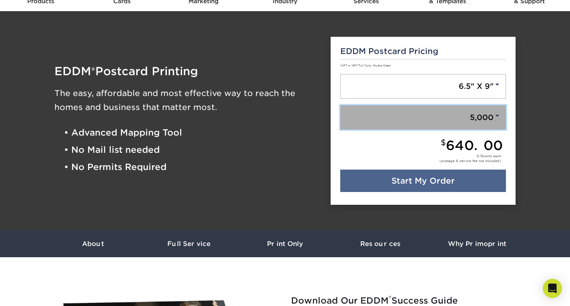
click at [491, 128] on link "5,000" at bounding box center [423, 117] width 166 height 25
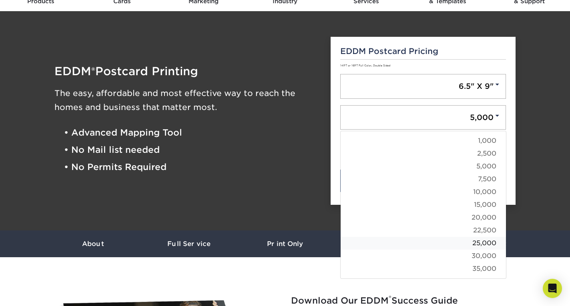
click at [482, 237] on link "25,000" at bounding box center [422, 243] width 165 height 13
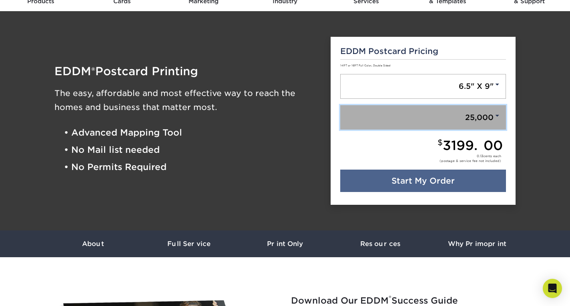
click at [490, 120] on link "25,000" at bounding box center [423, 117] width 166 height 25
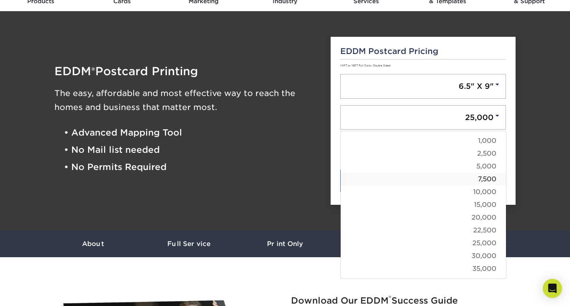
click at [490, 178] on link "7,500" at bounding box center [422, 179] width 165 height 13
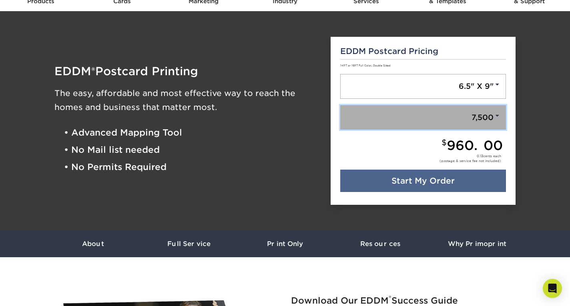
click at [494, 123] on link "7,500" at bounding box center [423, 117] width 166 height 25
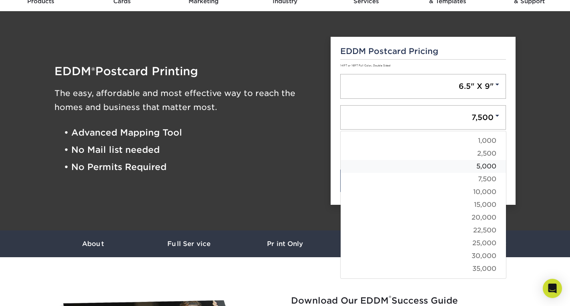
click at [487, 168] on link "5,000" at bounding box center [422, 166] width 165 height 13
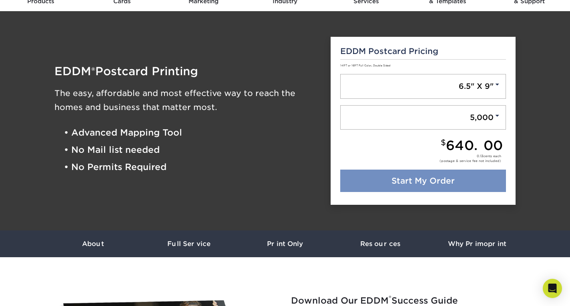
click at [457, 176] on link "Start My Order" at bounding box center [423, 181] width 166 height 22
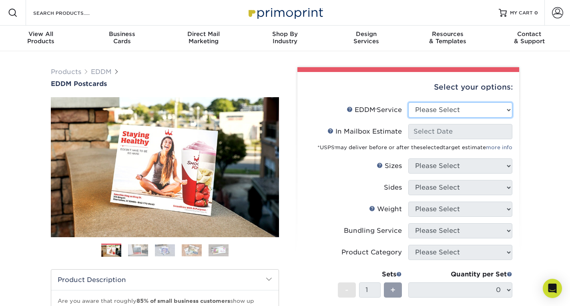
click at [480, 104] on select "Please Select Full Service Print Only" at bounding box center [460, 109] width 104 height 15
select select "full_service"
click at [408, 102] on select "Please Select Full Service Print Only" at bounding box center [460, 109] width 104 height 15
select select "-1"
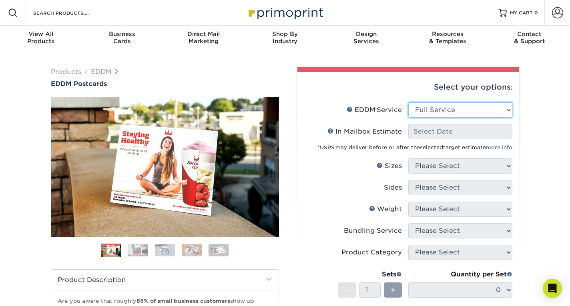
select select "-1"
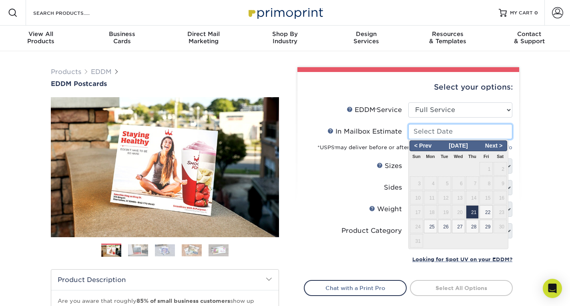
click at [461, 129] on input "In Mailbox Estimate Help In Mailbox Estimate" at bounding box center [460, 131] width 104 height 15
click at [472, 211] on span "21" at bounding box center [472, 212] width 13 height 14
type input "[DATE]"
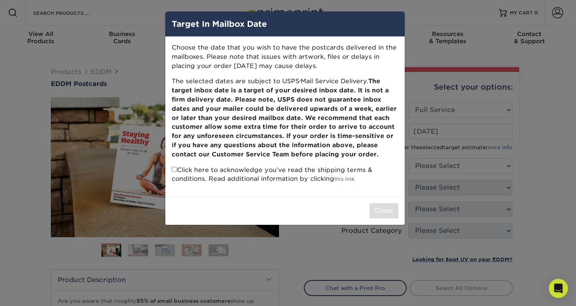
click at [174, 168] on input "checkbox" at bounding box center [174, 169] width 5 height 5
checkbox input "true"
click at [388, 215] on button "Close" at bounding box center [383, 210] width 29 height 15
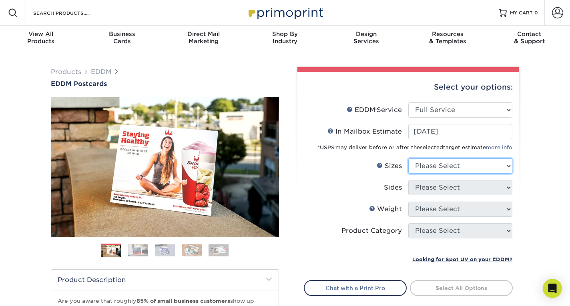
click at [477, 166] on select "Please Select 4.5" x 12" 6" x 12" 6.5" x 8" 6.5" x 9" 6.5" x 12" 7" x 8.5" 8" x…" at bounding box center [460, 165] width 104 height 15
select select "6.50x9.00"
click at [408, 158] on select "Please Select 4.5" x 12" 6" x 12" 6.5" x 8" 6.5" x 9" 6.5" x 12" 7" x 8.5" 8" x…" at bounding box center [460, 165] width 104 height 15
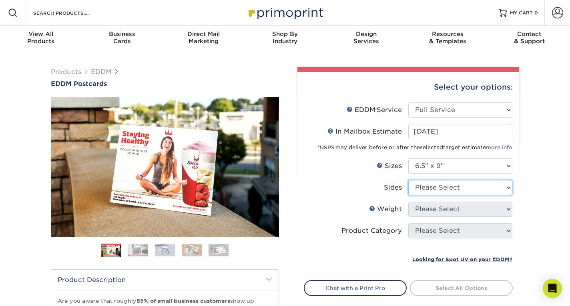
click at [452, 189] on select "Please Select Print Both Sides Print Front Only" at bounding box center [460, 187] width 104 height 15
select select "13abbda7-1d64-4f25-8bb2-c179b224825d"
click at [408, 180] on select "Please Select Print Both Sides Print Front Only" at bounding box center [460, 187] width 104 height 15
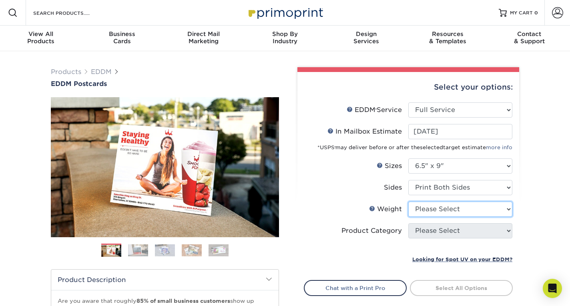
click at [444, 206] on select "Please Select 16PT 14PT" at bounding box center [460, 209] width 104 height 15
select select "14PT"
click at [408, 202] on select "Please Select 16PT 14PT" at bounding box center [460, 209] width 104 height 15
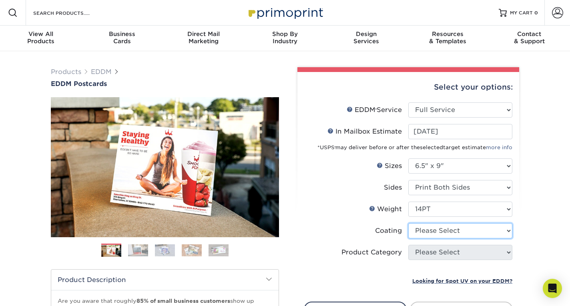
click at [440, 231] on select at bounding box center [460, 230] width 104 height 15
select select "121bb7b5-3b4d-429f-bd8d-bbf80e953313"
click at [408, 223] on select at bounding box center [460, 230] width 104 height 15
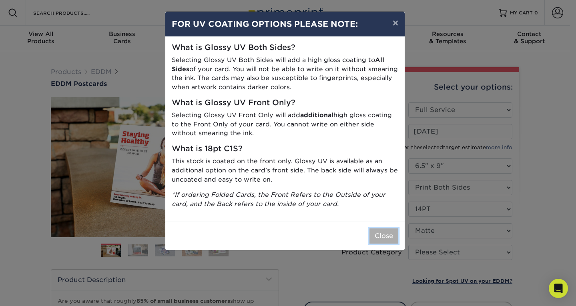
click at [382, 236] on button "Close" at bounding box center [383, 235] width 29 height 15
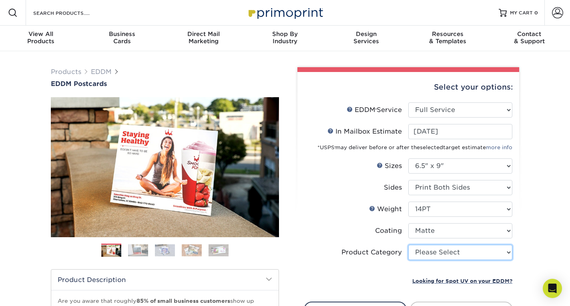
click at [427, 252] on select "Please Select Postcards" at bounding box center [460, 252] width 104 height 15
select select "9b7272e0-d6c8-4c3c-8e97-d3a1bcdab858"
click at [408, 245] on select "Please Select Postcards" at bounding box center [460, 252] width 104 height 15
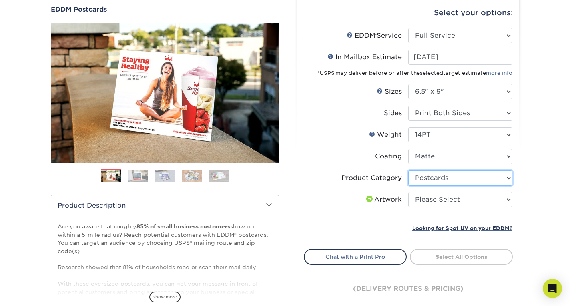
scroll to position [75, 0]
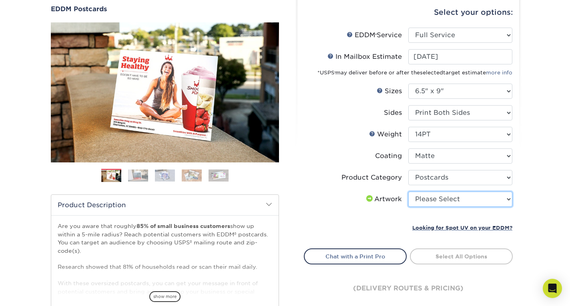
click at [477, 197] on select "Please Select I will upload files I need a design - $150" at bounding box center [460, 199] width 104 height 15
select select "upload"
click at [408, 192] on select "Please Select I will upload files I need a design - $150" at bounding box center [460, 199] width 104 height 15
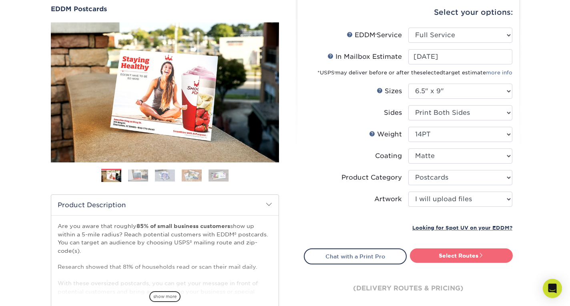
click at [448, 253] on link "Select Routes" at bounding box center [461, 255] width 103 height 14
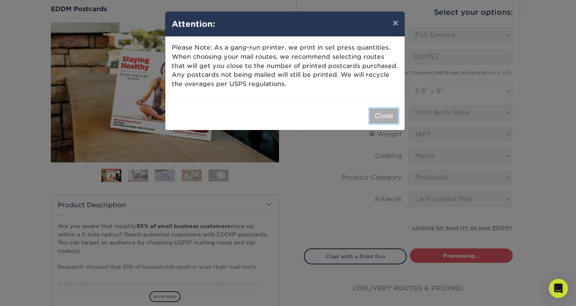
click at [388, 118] on button "Close" at bounding box center [383, 115] width 29 height 15
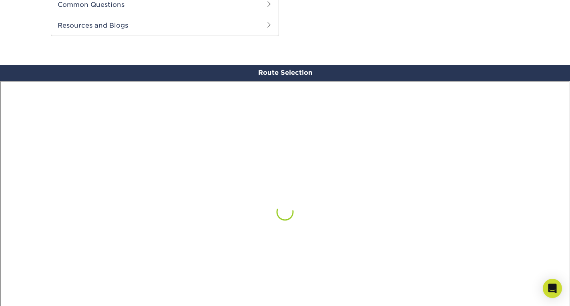
scroll to position [466, 0]
